Goal: Task Accomplishment & Management: Manage account settings

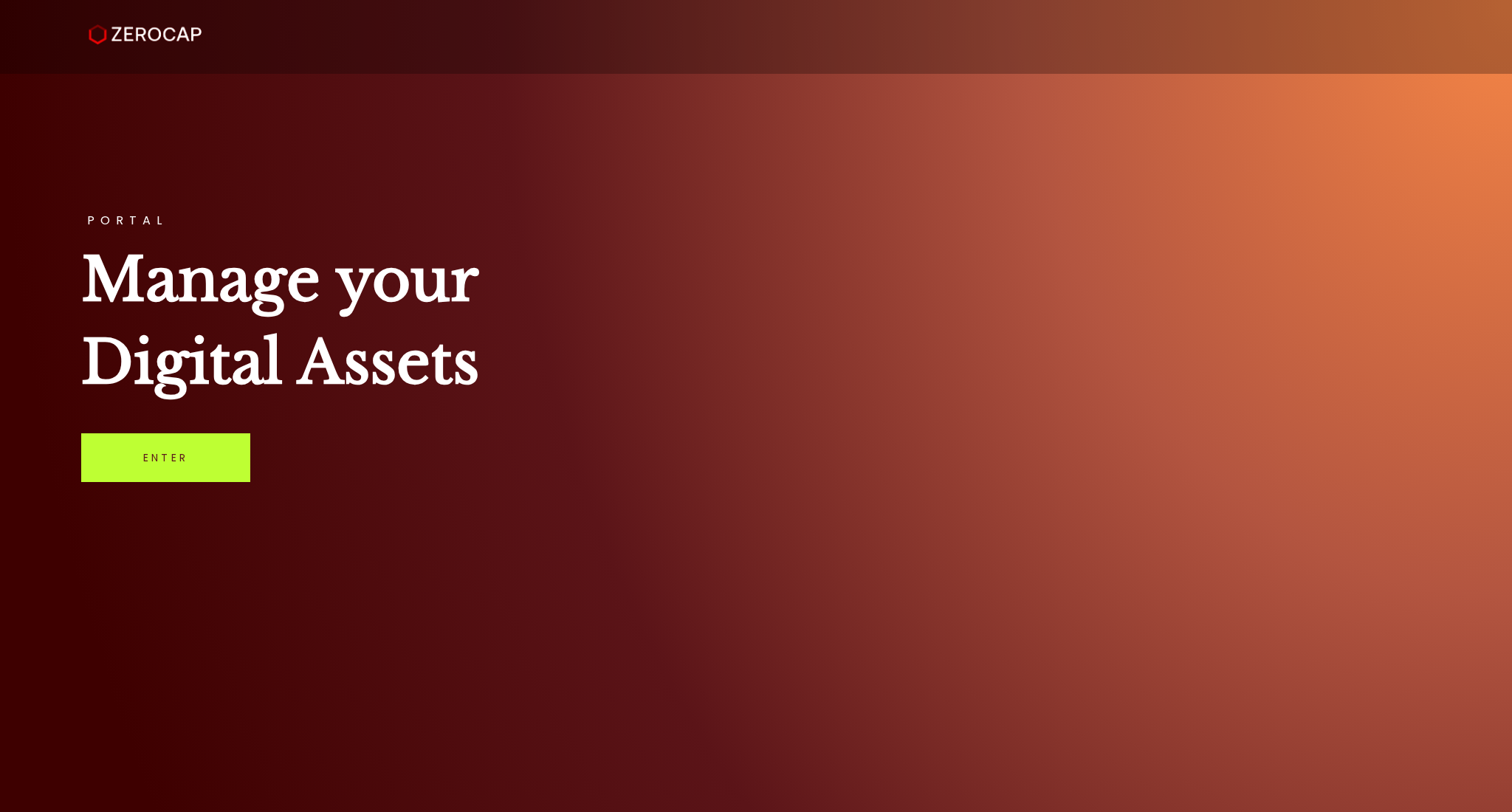
click at [178, 467] on link "Enter" at bounding box center [166, 457] width 169 height 49
